Goal: Transaction & Acquisition: Purchase product/service

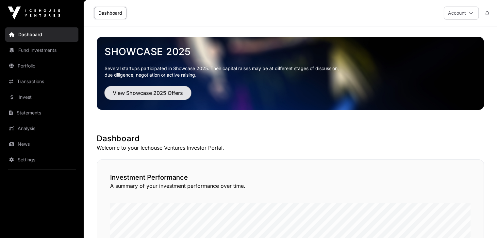
click at [139, 94] on span "View Showcase 2025 Offers" at bounding box center [148, 93] width 70 height 8
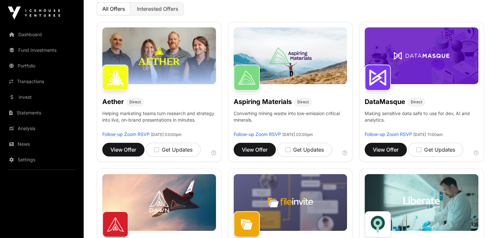
scroll to position [111, 0]
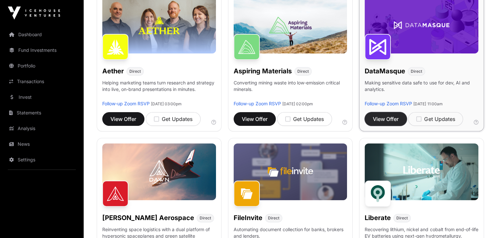
click at [392, 126] on button "View Offer" at bounding box center [386, 119] width 42 height 14
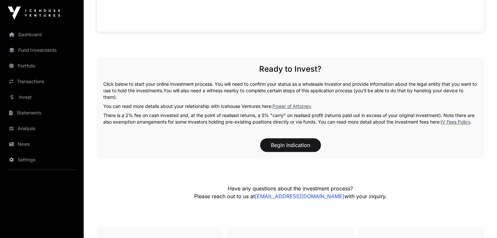
scroll to position [687, 0]
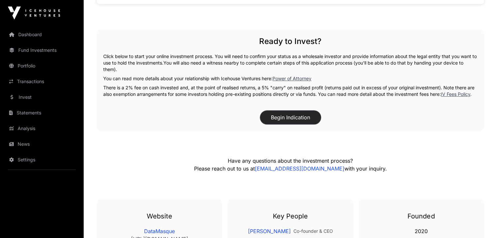
click at [289, 124] on button "Begin Indication" at bounding box center [290, 118] width 61 height 14
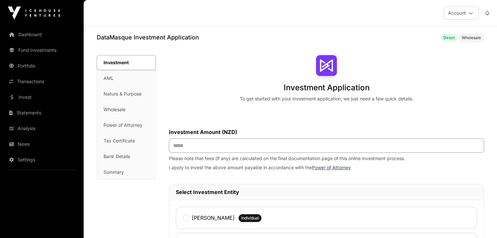
click at [184, 148] on input "text" at bounding box center [326, 146] width 315 height 14
type input "**"
type input "*******"
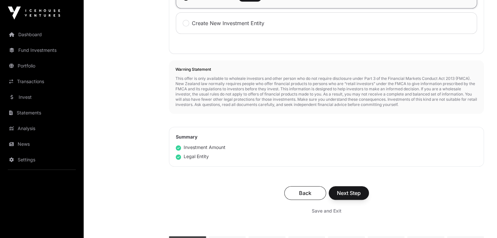
scroll to position [248, 0]
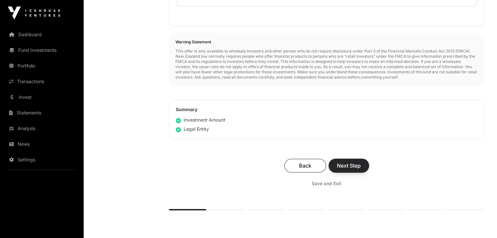
click at [345, 162] on span "Next Step" at bounding box center [349, 166] width 24 height 8
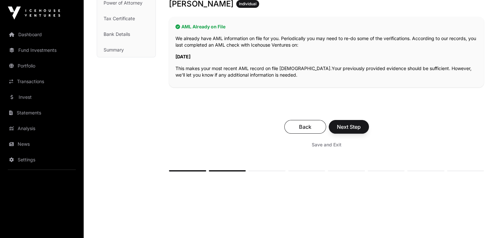
scroll to position [137, 0]
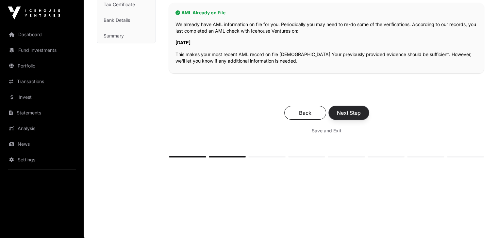
click at [355, 114] on span "Next Step" at bounding box center [349, 113] width 24 height 8
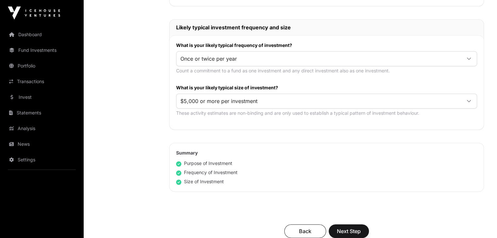
scroll to position [321, 0]
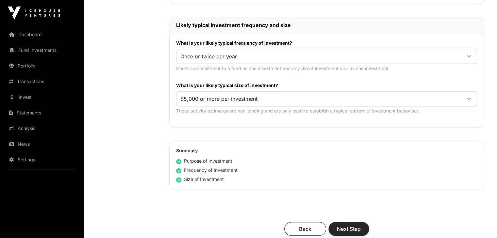
click at [352, 228] on span "Next Step" at bounding box center [349, 229] width 24 height 8
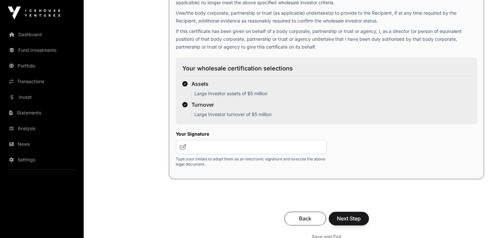
scroll to position [1021, 0]
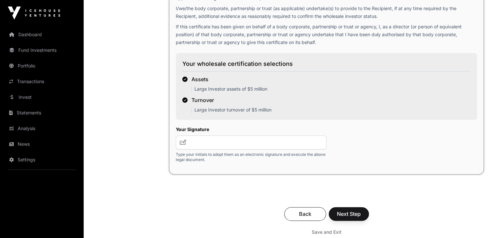
click at [186, 145] on icon at bounding box center [183, 142] width 7 height 5
click at [181, 145] on icon at bounding box center [183, 142] width 7 height 5
click at [188, 148] on input "text" at bounding box center [251, 143] width 151 height 14
type input "**"
click at [349, 218] on span "Next Step" at bounding box center [349, 214] width 24 height 8
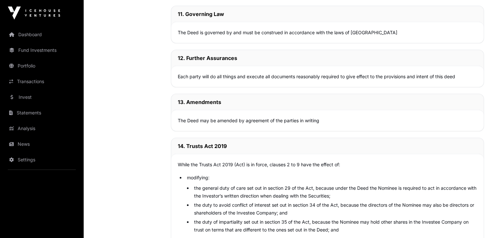
scroll to position [4379, 0]
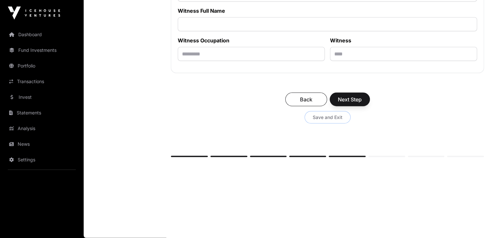
click at [319, 118] on span "Save and Exit" at bounding box center [328, 117] width 30 height 7
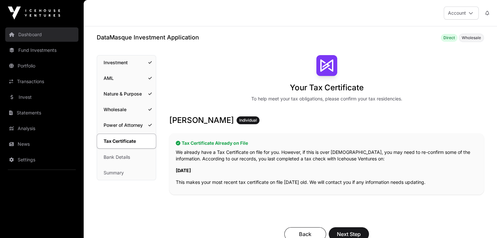
click at [25, 34] on link "Dashboard" at bounding box center [41, 34] width 73 height 14
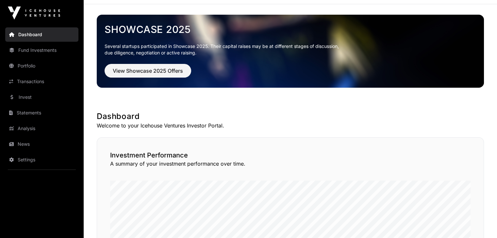
scroll to position [12, 0]
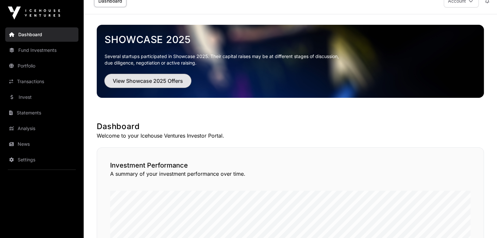
click at [140, 80] on span "View Showcase 2025 Offers" at bounding box center [148, 81] width 70 height 8
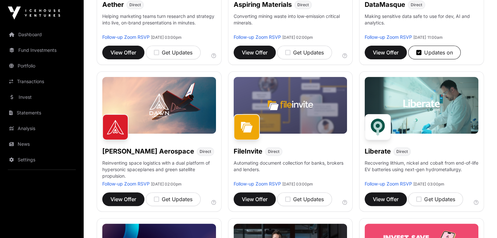
scroll to position [235, 0]
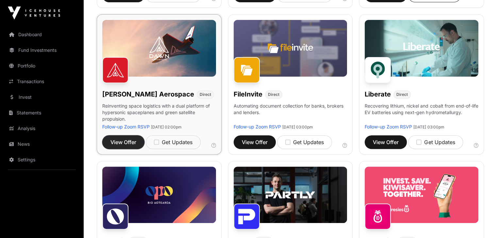
click at [123, 146] on span "View Offer" at bounding box center [123, 143] width 26 height 8
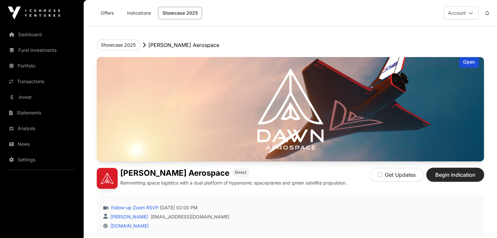
click at [447, 179] on span "Begin Indication" at bounding box center [455, 175] width 41 height 8
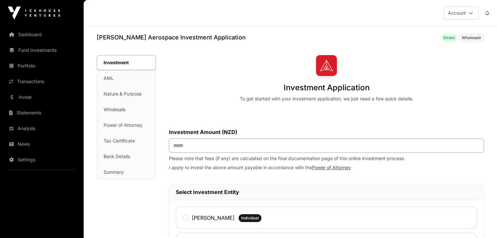
click at [219, 149] on input "text" at bounding box center [326, 146] width 315 height 14
type input "*******"
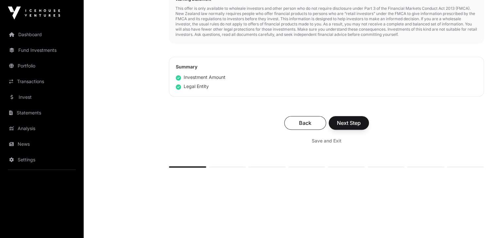
scroll to position [283, 0]
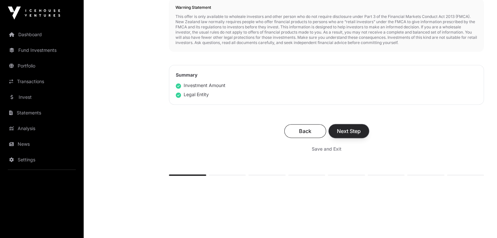
click at [350, 128] on span "Next Step" at bounding box center [349, 131] width 24 height 8
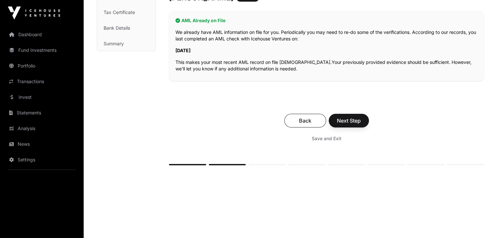
scroll to position [137, 0]
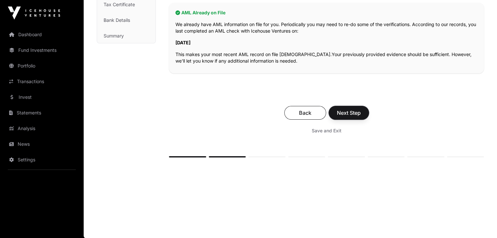
click at [353, 109] on span "Next Step" at bounding box center [349, 113] width 24 height 8
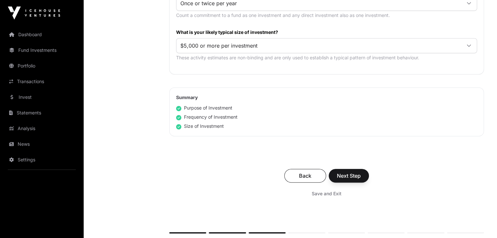
scroll to position [379, 0]
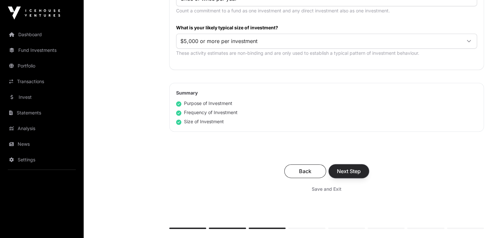
click at [356, 172] on span "Next Step" at bounding box center [349, 172] width 24 height 8
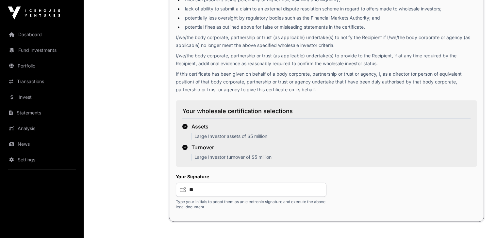
scroll to position [1109, 0]
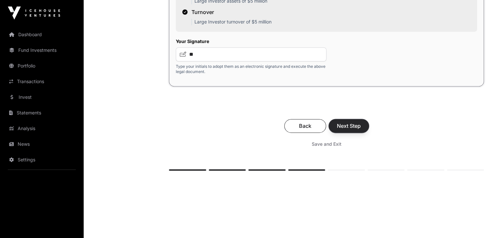
click at [348, 128] on span "Next Step" at bounding box center [349, 126] width 24 height 8
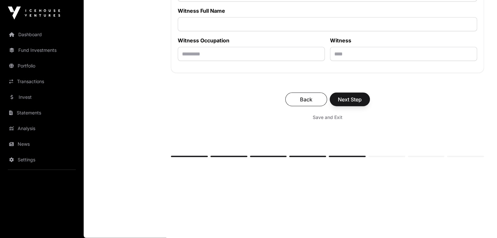
scroll to position [4379, 0]
click at [333, 116] on span "Save and Exit" at bounding box center [328, 117] width 30 height 7
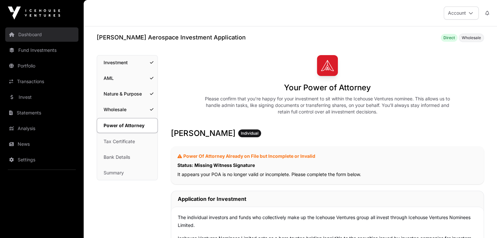
click at [28, 36] on link "Dashboard" at bounding box center [41, 34] width 73 height 14
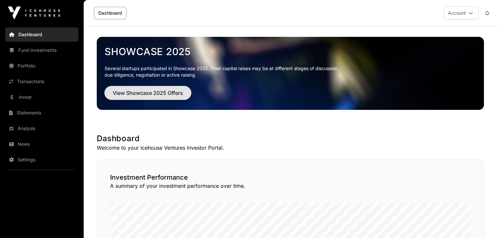
click at [138, 93] on span "View Showcase 2025 Offers" at bounding box center [148, 93] width 70 height 8
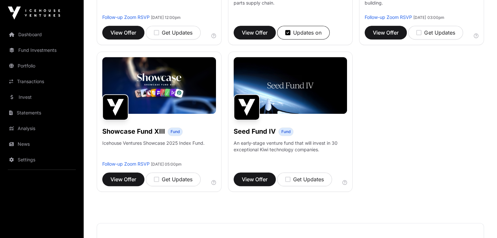
scroll to position [485, 0]
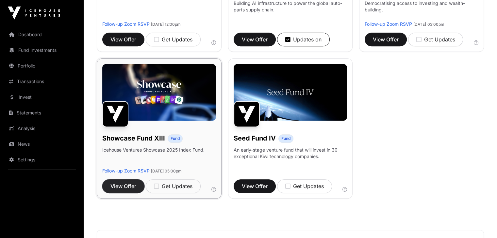
click at [121, 190] on span "View Offer" at bounding box center [123, 187] width 26 height 8
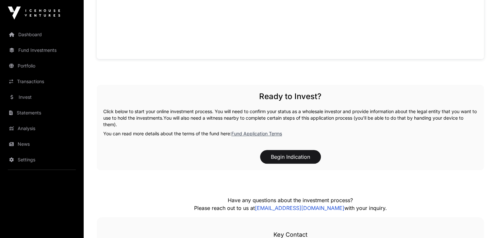
scroll to position [612, 0]
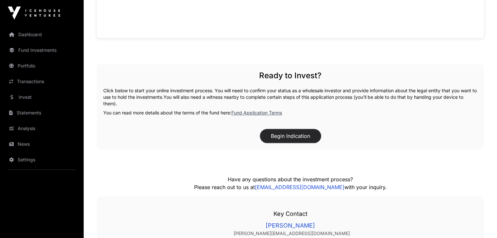
click at [286, 143] on button "Begin Indication" at bounding box center [290, 136] width 61 height 14
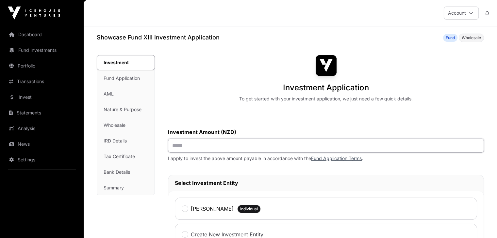
click at [185, 145] on input "text" at bounding box center [326, 146] width 316 height 14
